Goal: Information Seeking & Learning: Learn about a topic

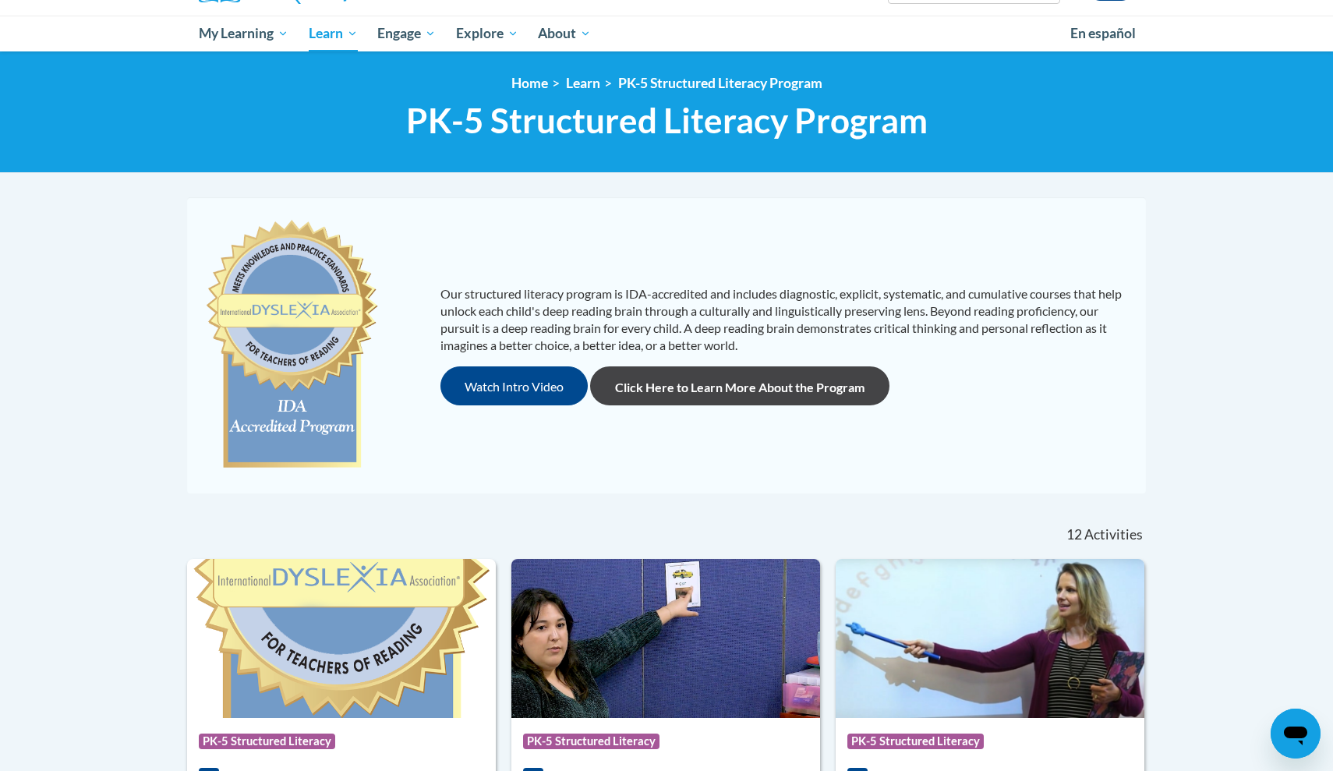
scroll to position [145, 0]
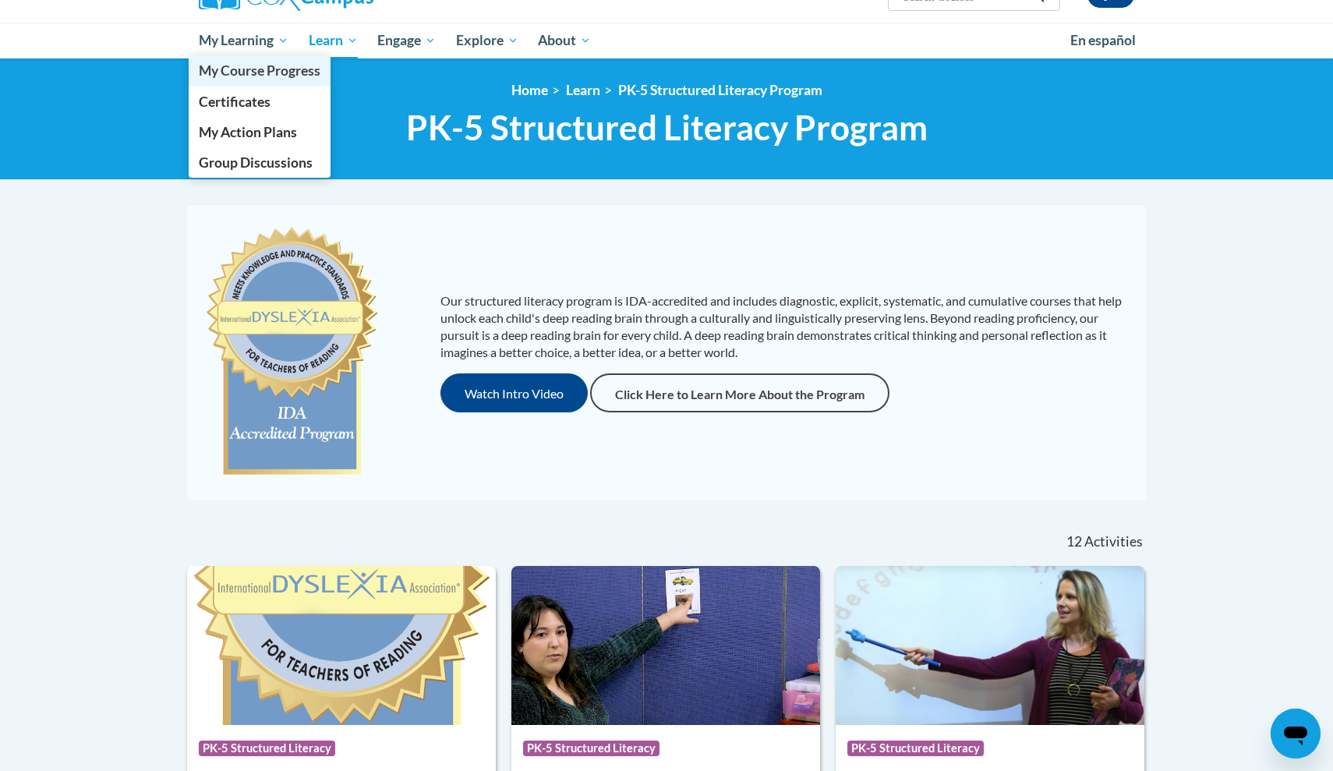
click at [242, 72] on span "My Course Progress" at bounding box center [260, 70] width 122 height 16
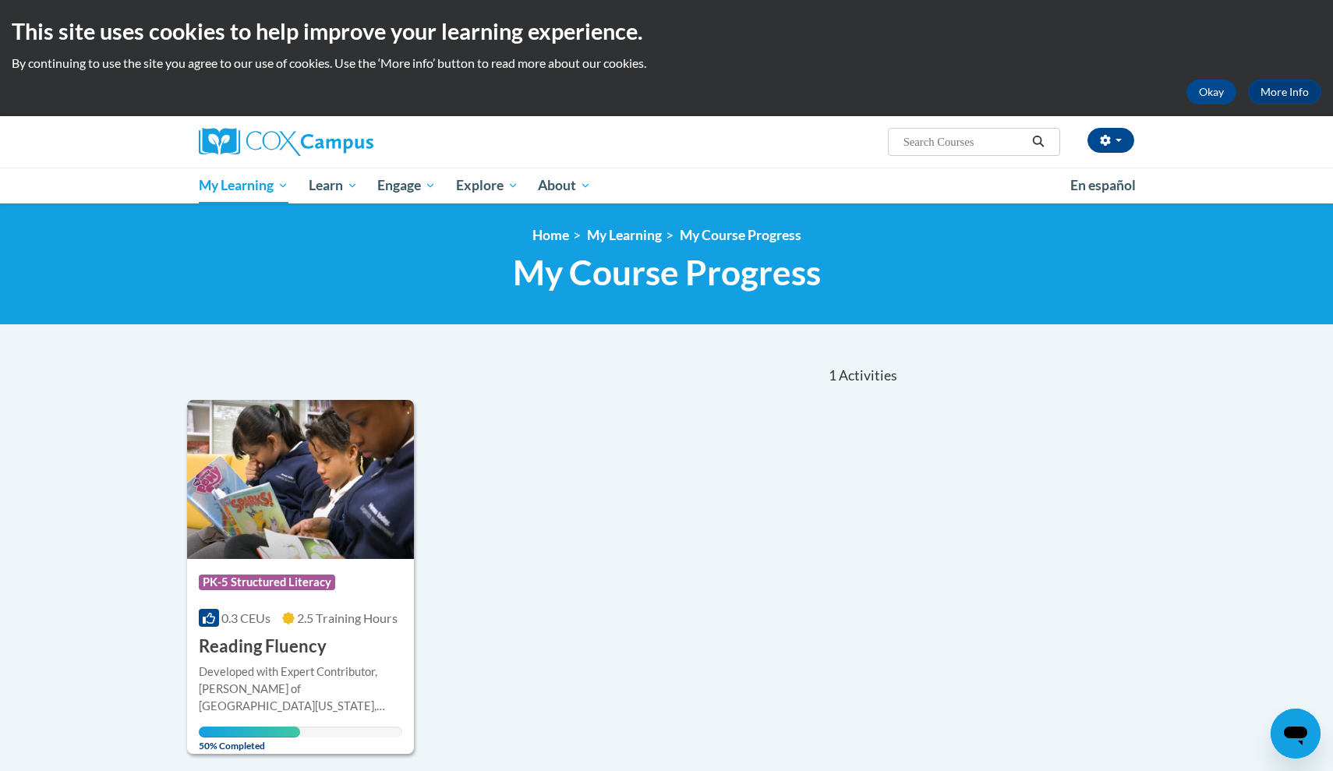
click at [290, 577] on span "PK-5 Structured Literacy" at bounding box center [267, 582] width 136 height 16
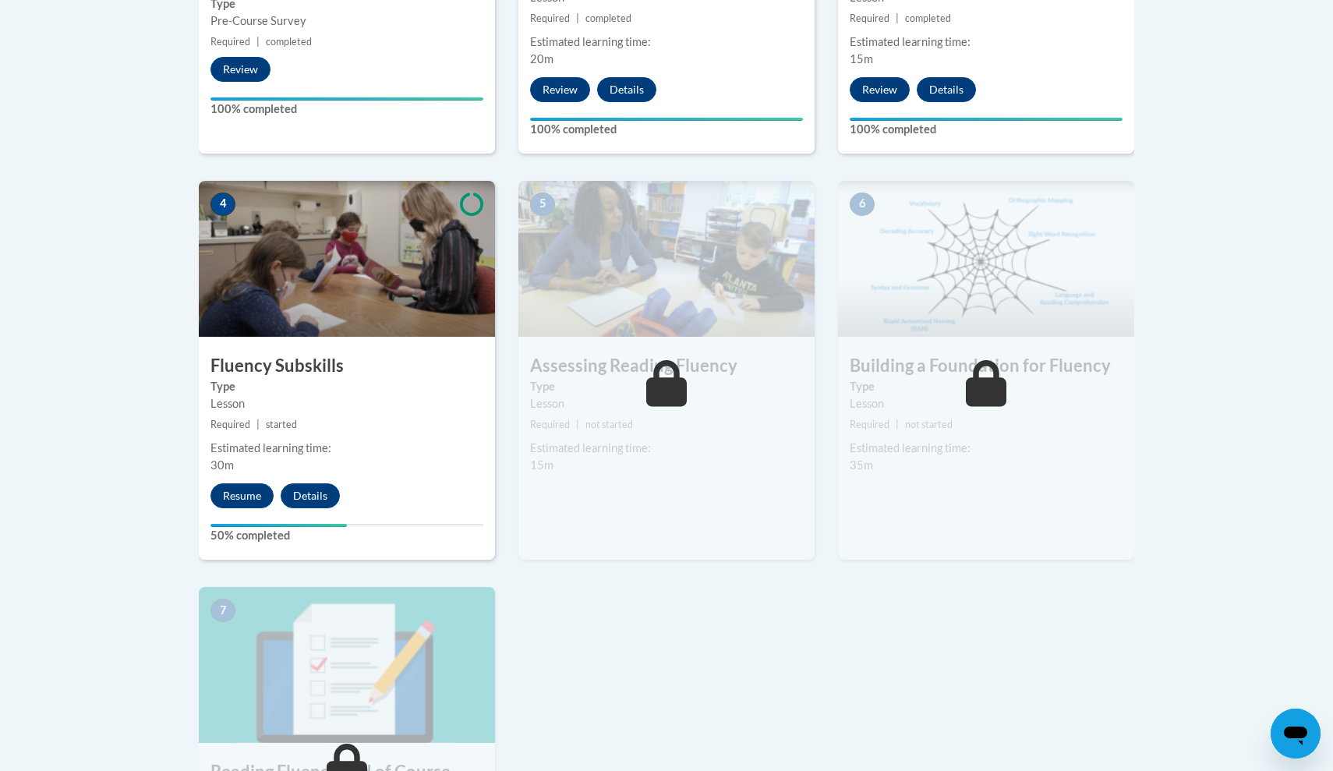
scroll to position [752, 0]
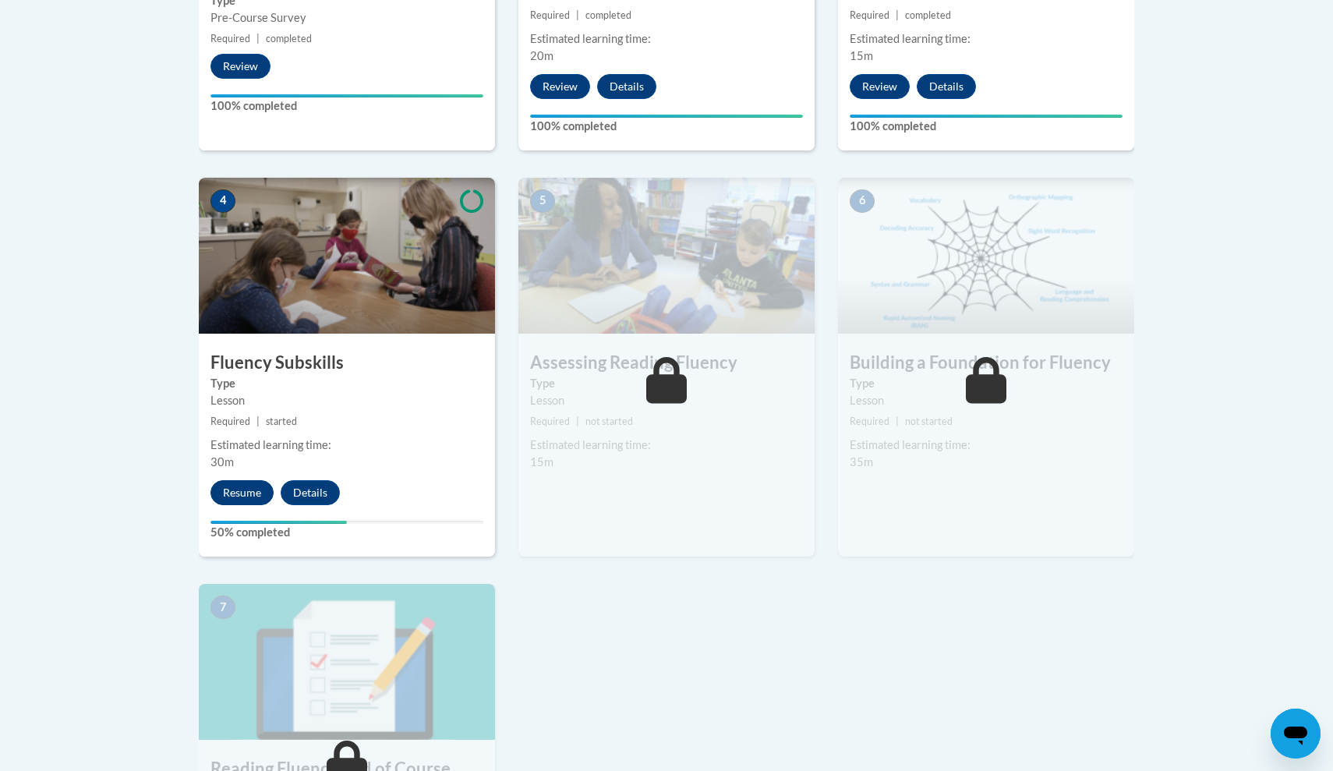
click at [234, 489] on button "Resume" at bounding box center [241, 492] width 63 height 25
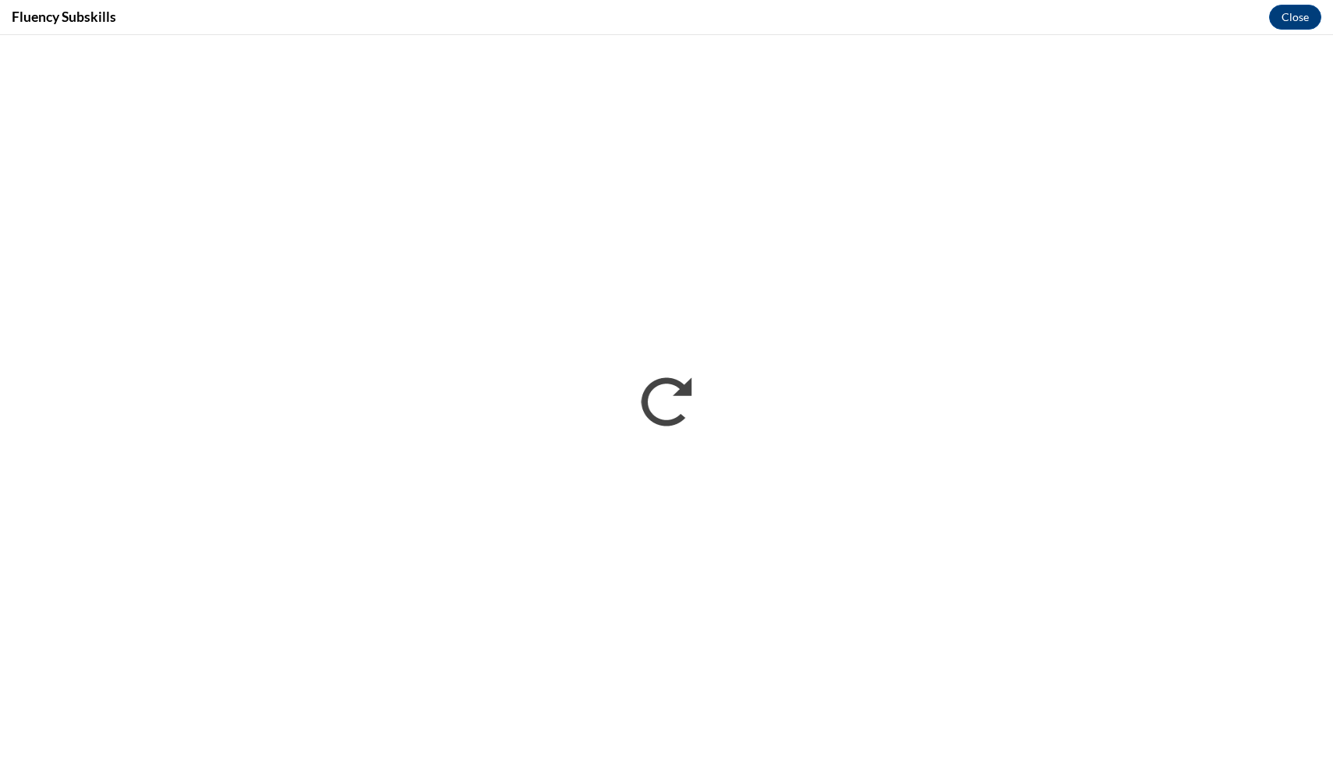
scroll to position [0, 0]
click at [814, 1] on div "Fluency Subskills Close" at bounding box center [666, 17] width 1333 height 35
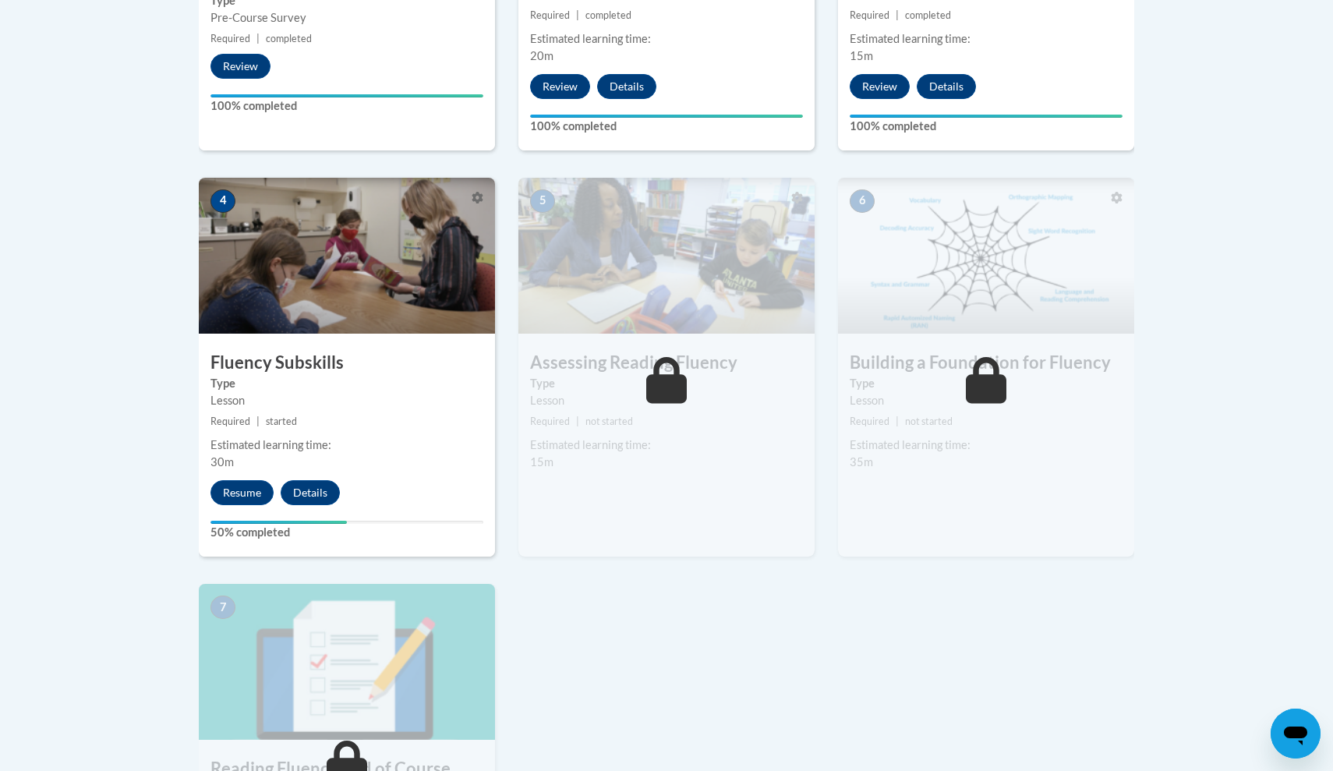
drag, startPoint x: 676, startPoint y: 411, endPoint x: 668, endPoint y: 399, distance: 14.5
click at [676, 413] on small "Required | not started" at bounding box center [666, 421] width 296 height 17
click at [668, 399] on icon at bounding box center [666, 380] width 41 height 47
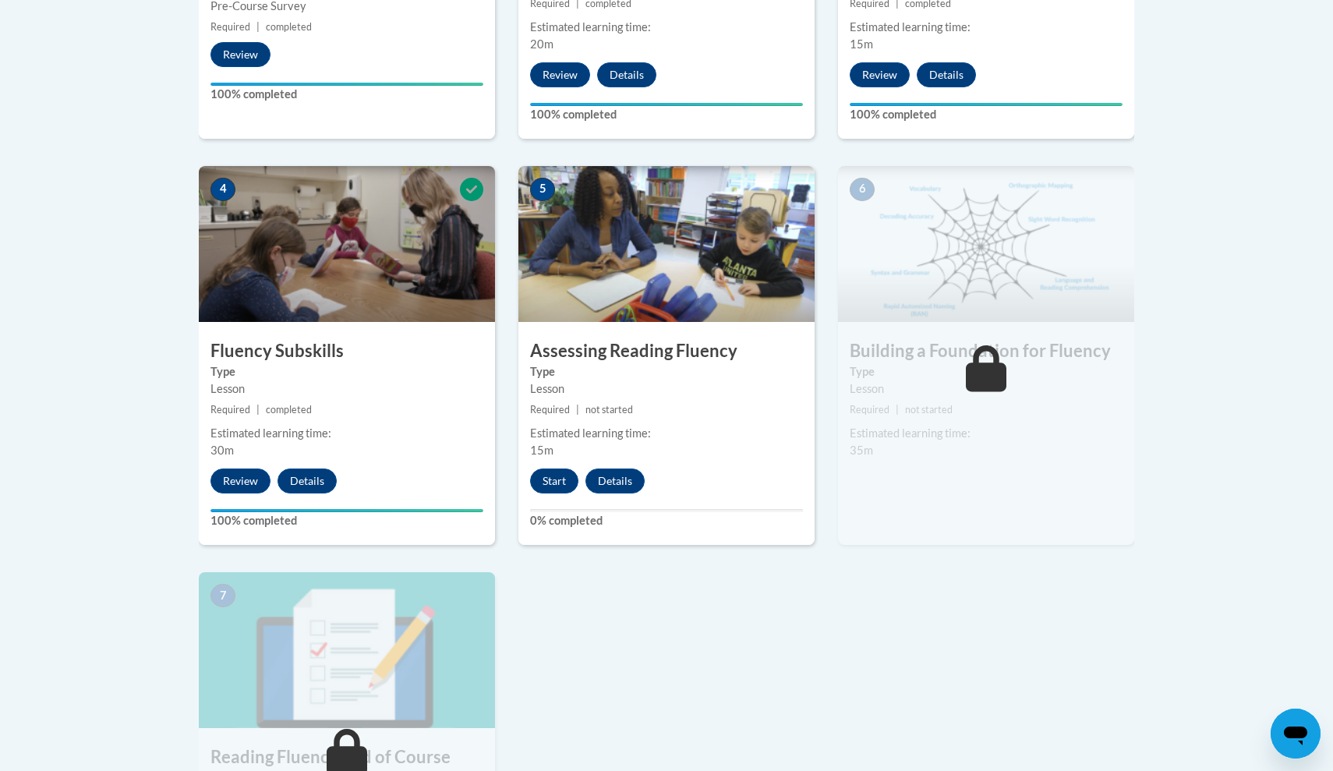
scroll to position [764, 0]
click at [543, 478] on button "Start" at bounding box center [554, 480] width 48 height 25
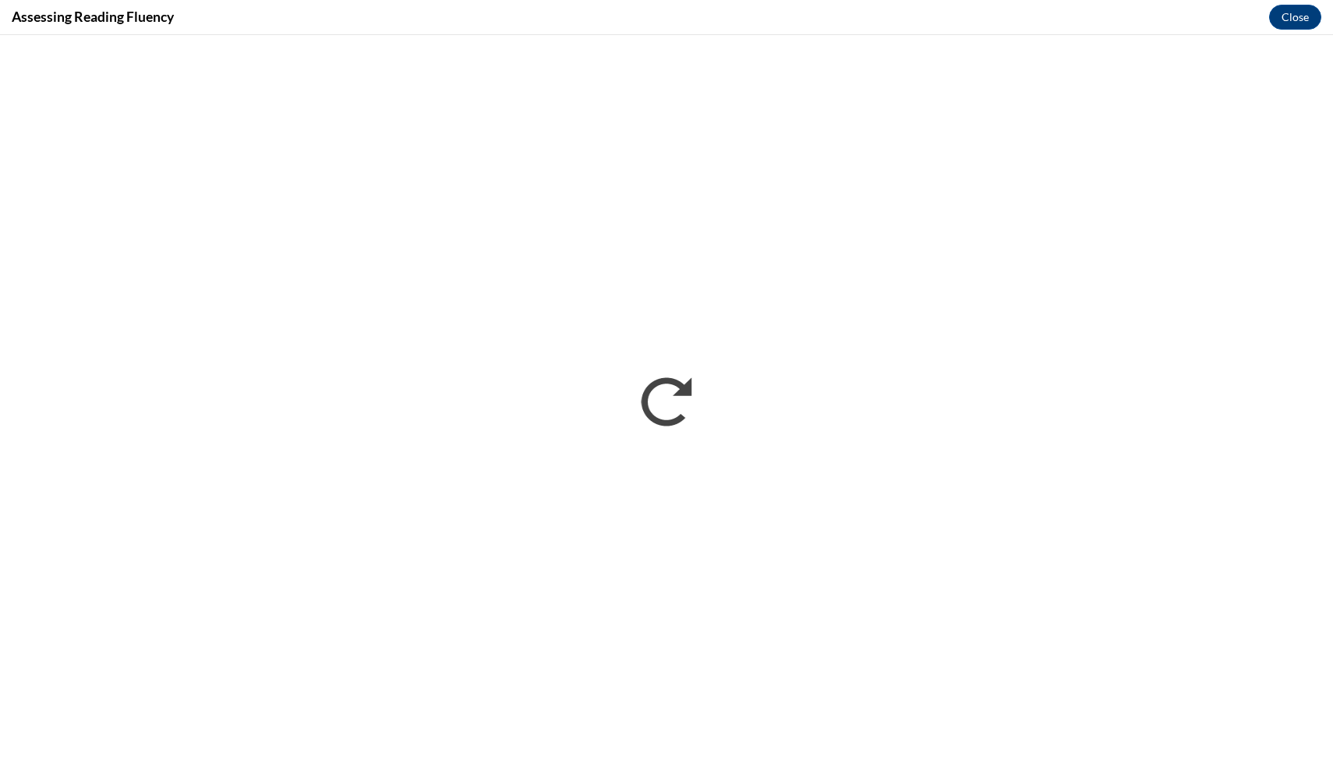
scroll to position [0, 0]
